Goal: Information Seeking & Learning: Find specific page/section

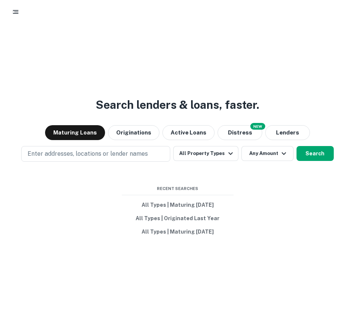
click at [13, 10] on rect "button" at bounding box center [16, 10] width 6 height 1
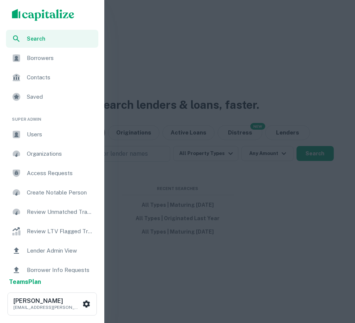
click at [168, 111] on div at bounding box center [177, 161] width 355 height 323
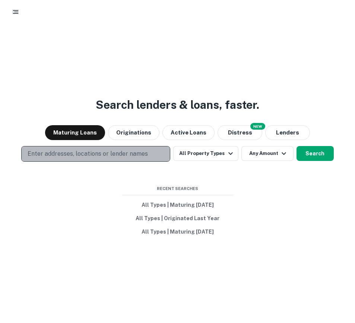
click at [123, 154] on p "Enter addresses, locations or lender names" at bounding box center [88, 153] width 120 height 9
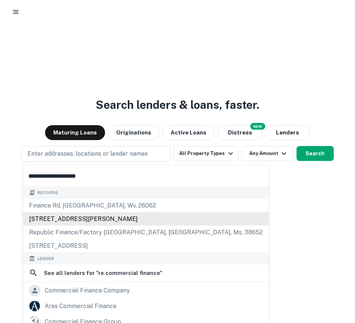
scroll to position [66, 0]
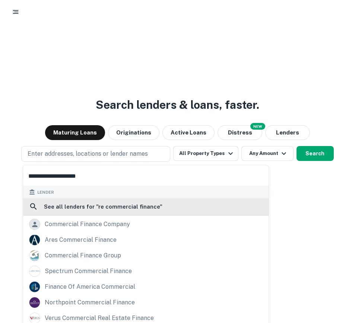
type input "**********"
click at [78, 207] on h6 "See all lenders for " re commercial finance "" at bounding box center [103, 206] width 118 height 9
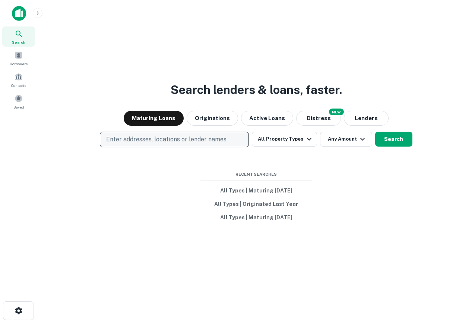
click at [162, 143] on p "Enter addresses, locations or lender names" at bounding box center [166, 139] width 120 height 9
type input "******"
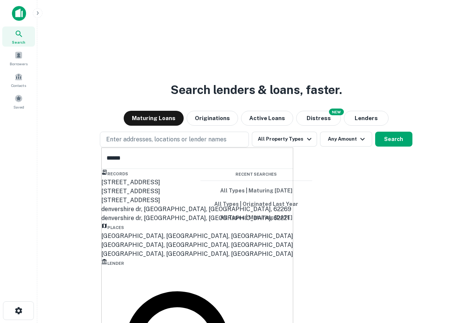
click at [139, 240] on div "Denver, CO, USA" at bounding box center [197, 235] width 192 height 9
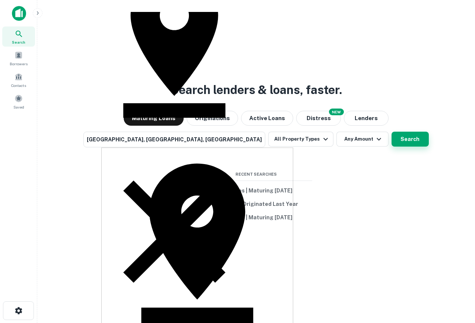
click at [391, 145] on button "Search" at bounding box center [409, 138] width 37 height 15
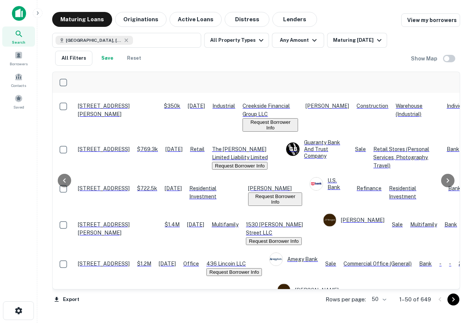
scroll to position [0, 72]
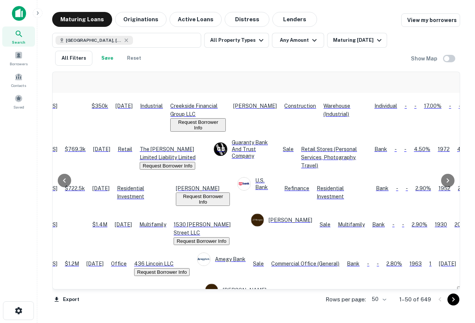
click at [195, 162] on button "Request Borrower Info" at bounding box center [167, 166] width 55 height 8
click at [234, 179] on td "Browning Aaron Request Borrower Info" at bounding box center [202, 191] width 61 height 36
click at [229, 237] on button "Request Borrower Info" at bounding box center [201, 241] width 55 height 8
click at [190, 268] on button "Request Borrower Info" at bounding box center [161, 272] width 55 height 8
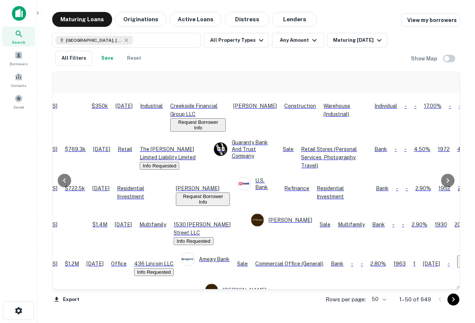
click at [197, 299] on button "Request Borrower Info" at bounding box center [169, 303] width 55 height 8
click at [230, 192] on button "Request Borrower Info" at bounding box center [203, 198] width 54 height 13
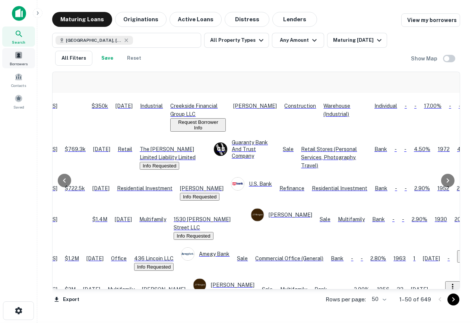
click at [20, 58] on span at bounding box center [19, 55] width 8 height 8
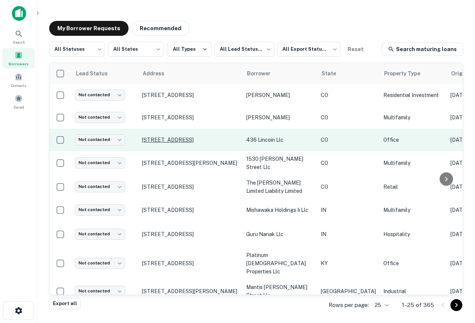
click at [182, 139] on p "436 N Lincoln St Denver, CO 80203" at bounding box center [190, 139] width 97 height 7
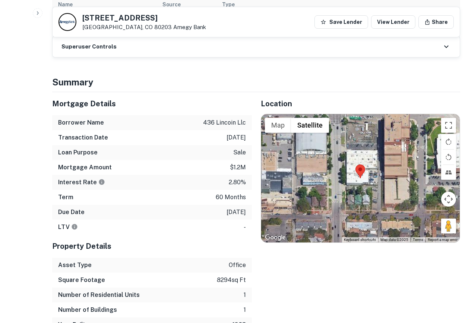
scroll to position [426, 0]
